Goal: Find specific page/section: Find specific page/section

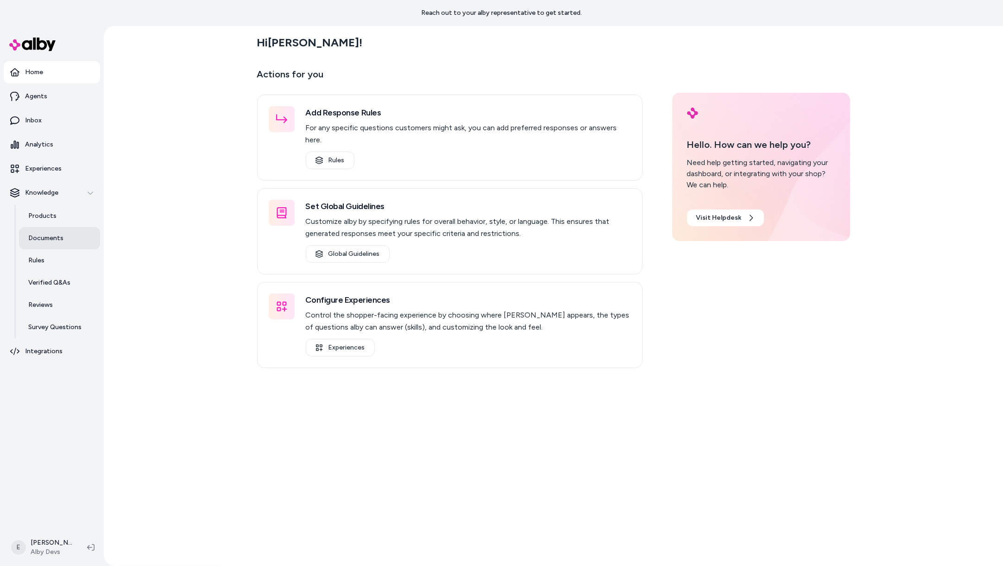
click at [64, 241] on link "Documents" at bounding box center [59, 238] width 81 height 22
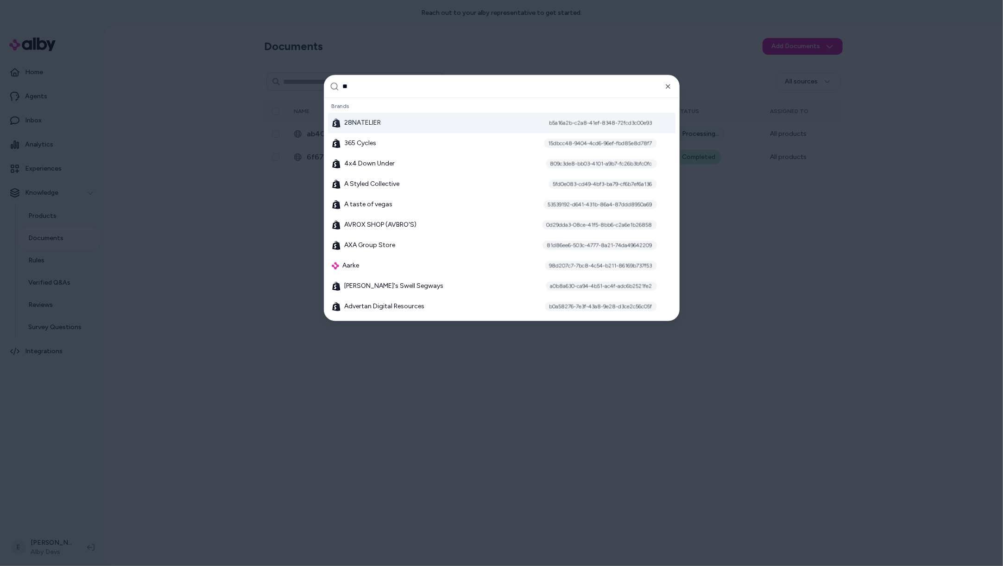
type input "***"
